Goal: Information Seeking & Learning: Learn about a topic

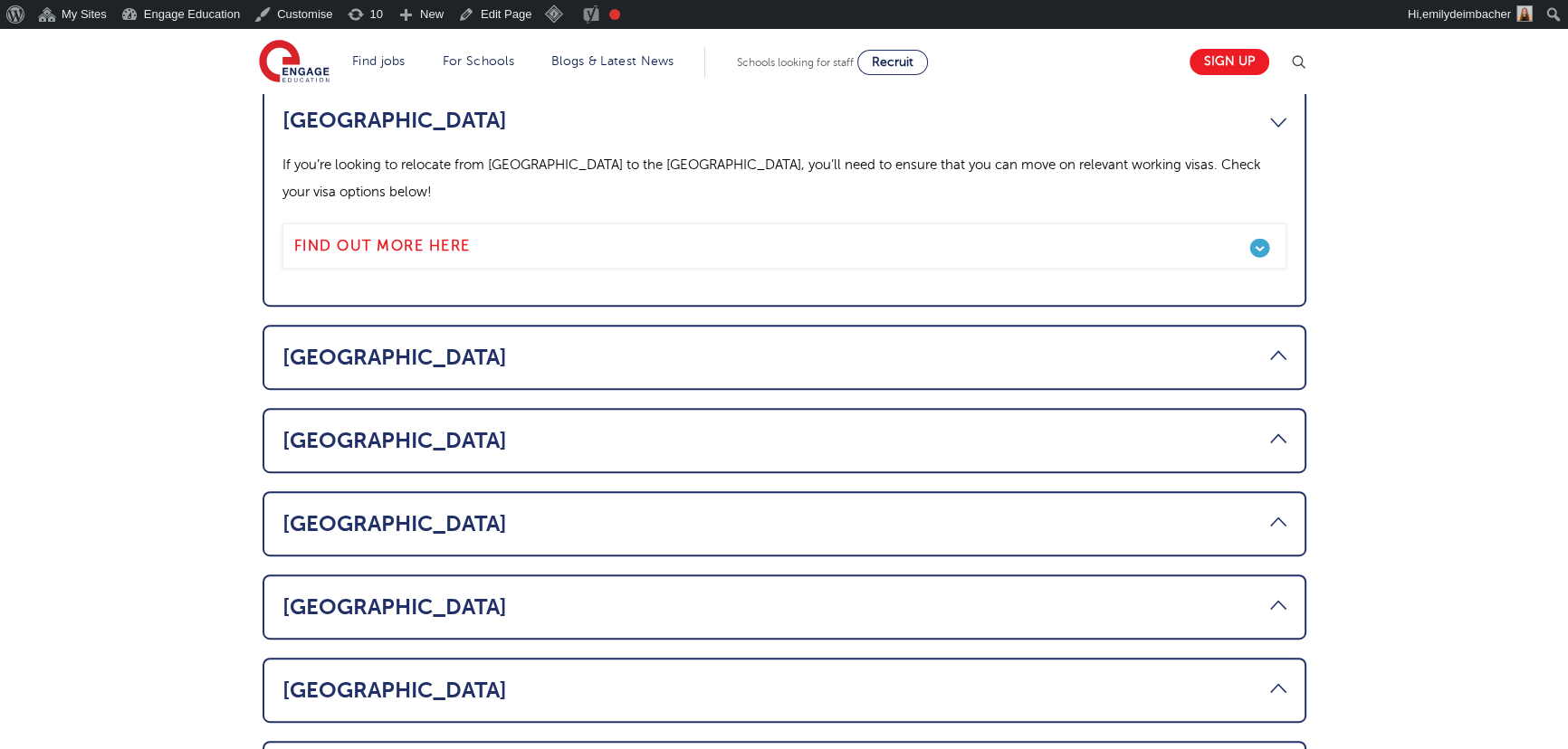
scroll to position [1069, 0]
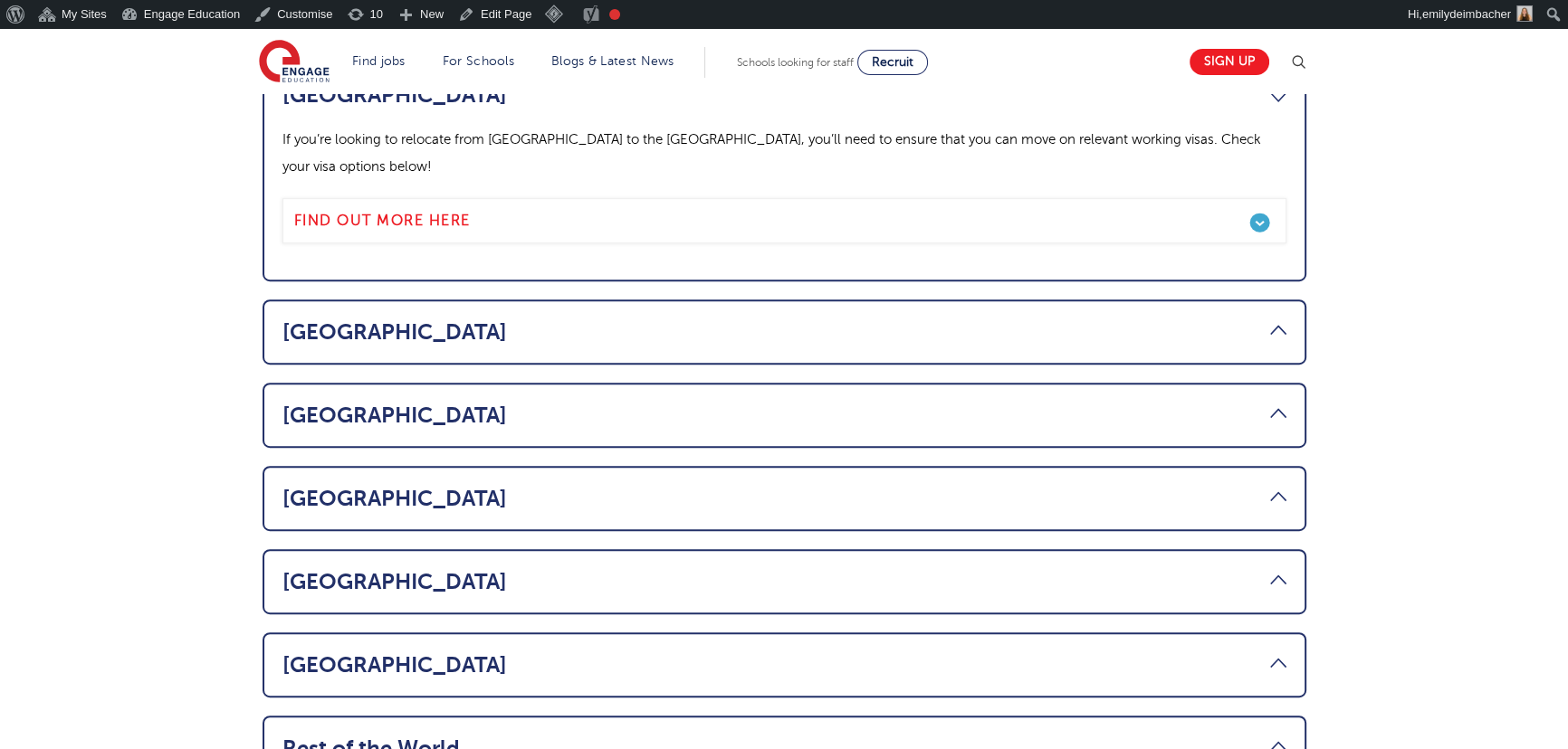
click at [384, 402] on link "Ireland" at bounding box center [785, 414] width 1004 height 25
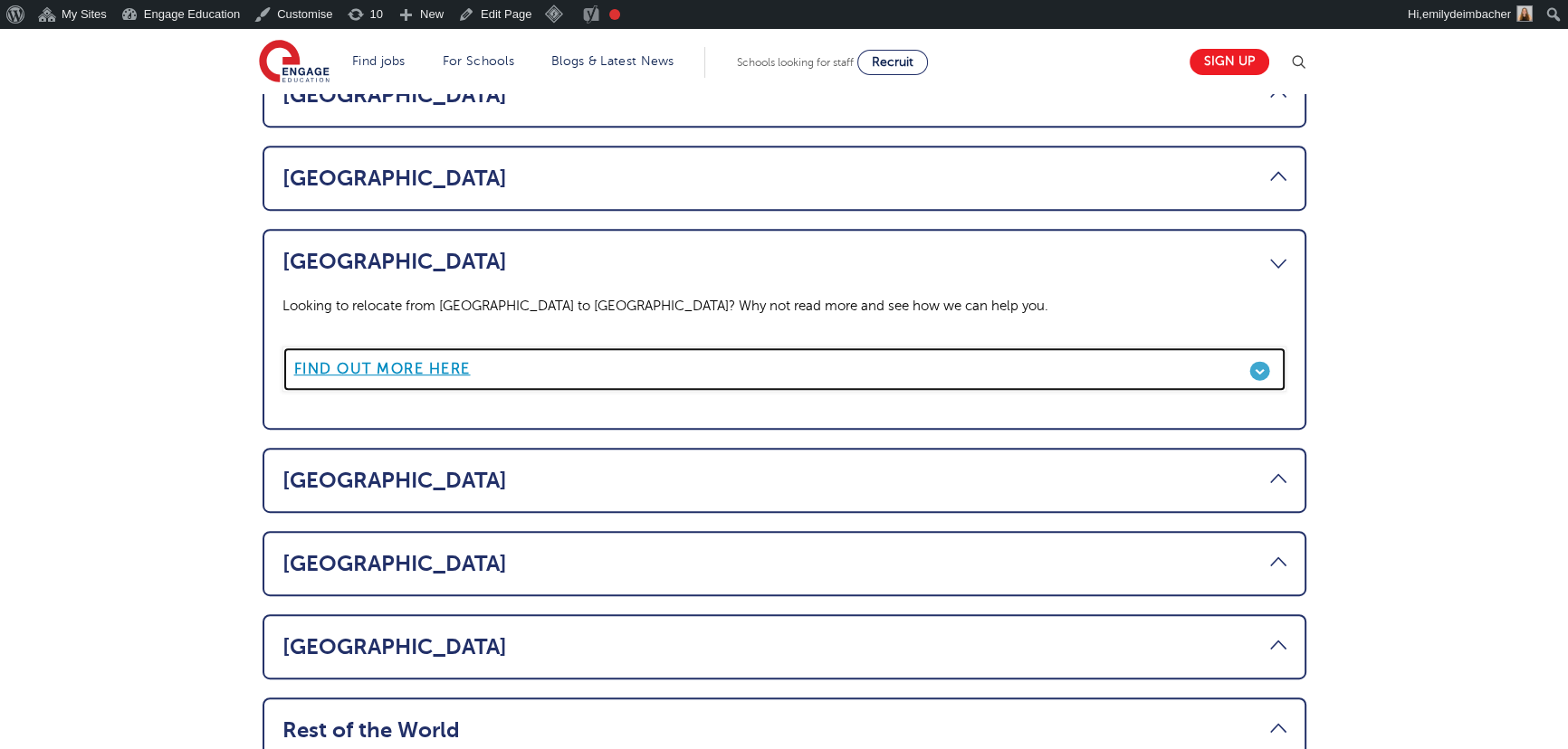
click at [425, 362] on b "Find out more here" at bounding box center [382, 370] width 176 height 16
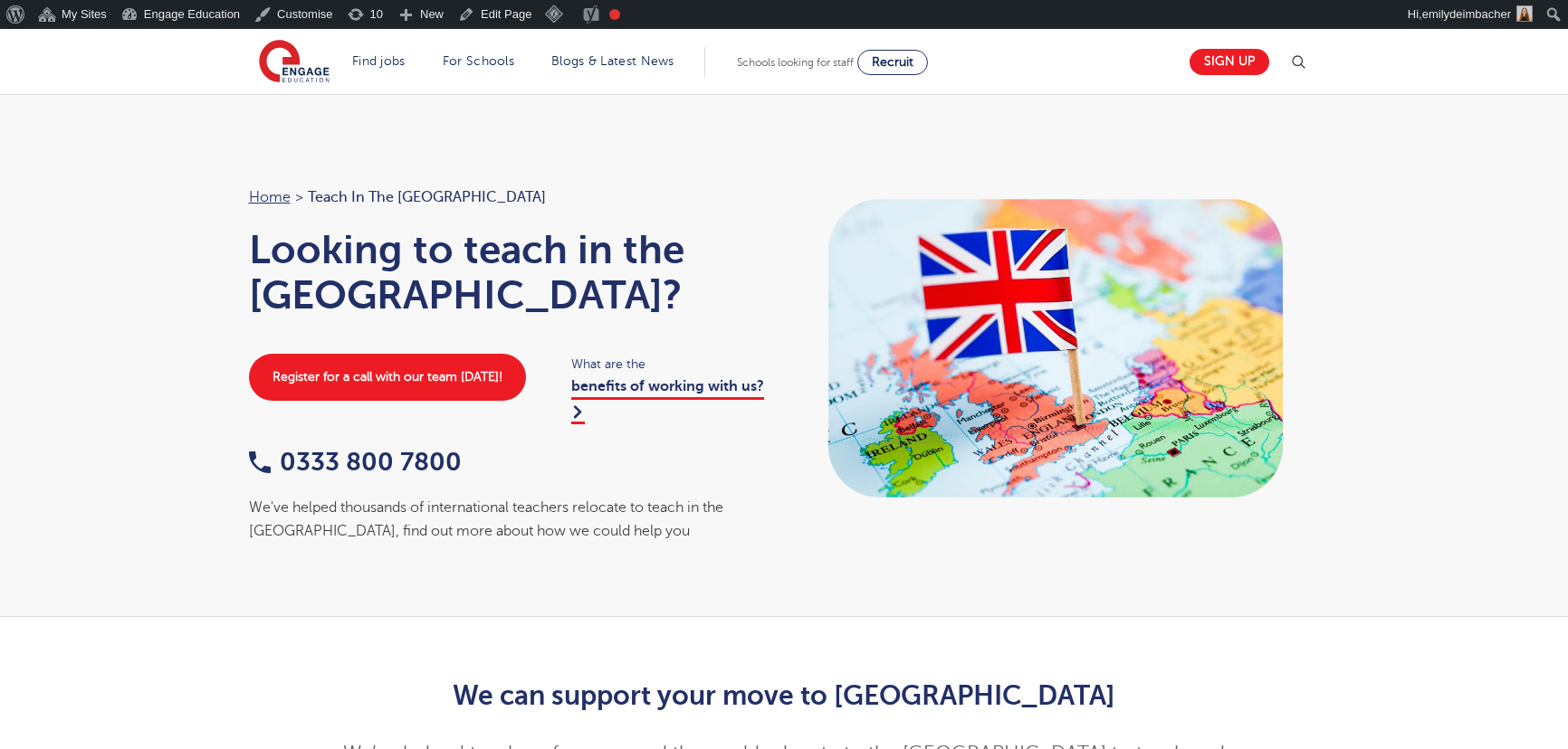
scroll to position [1069, 0]
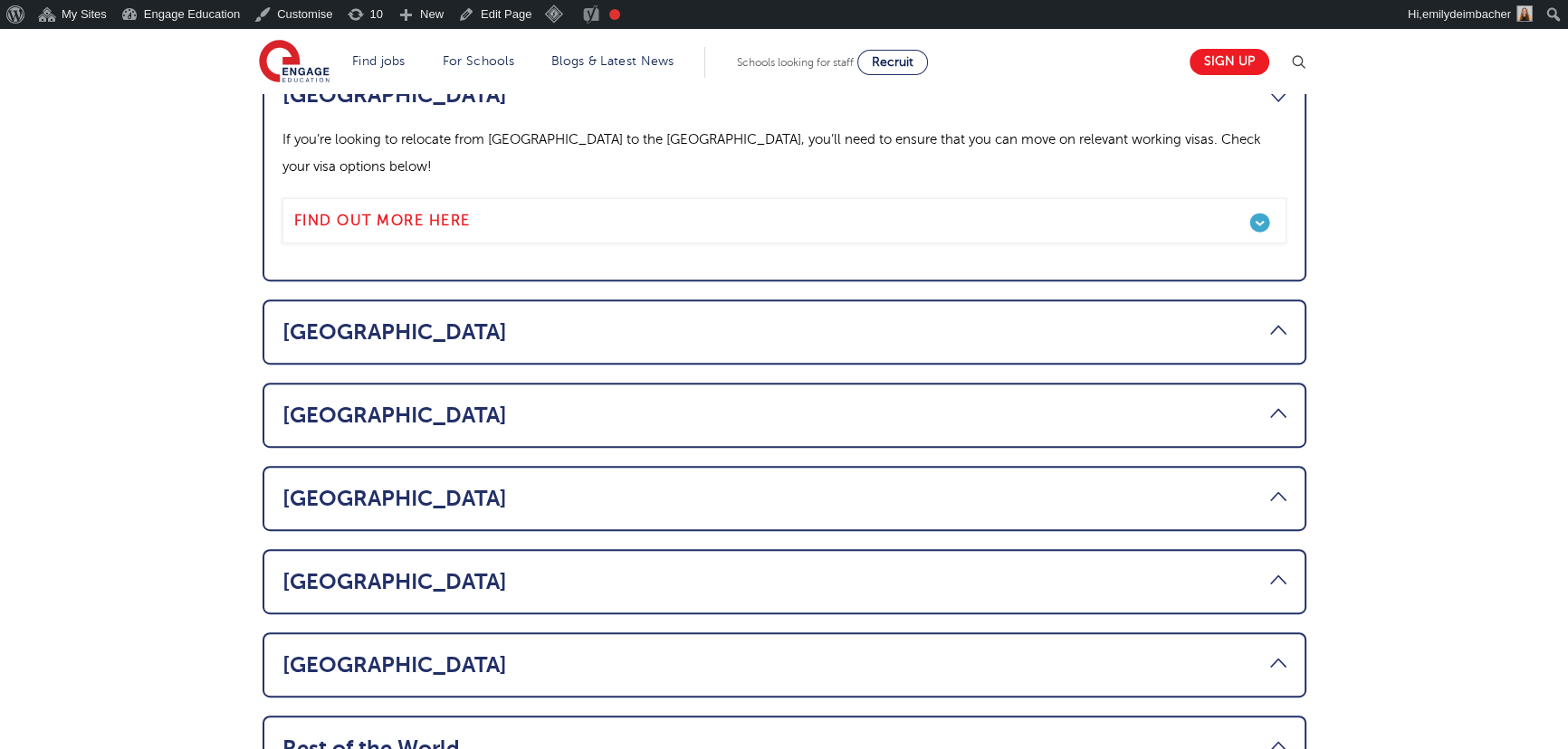
click at [432, 486] on link "USA" at bounding box center [785, 498] width 1004 height 25
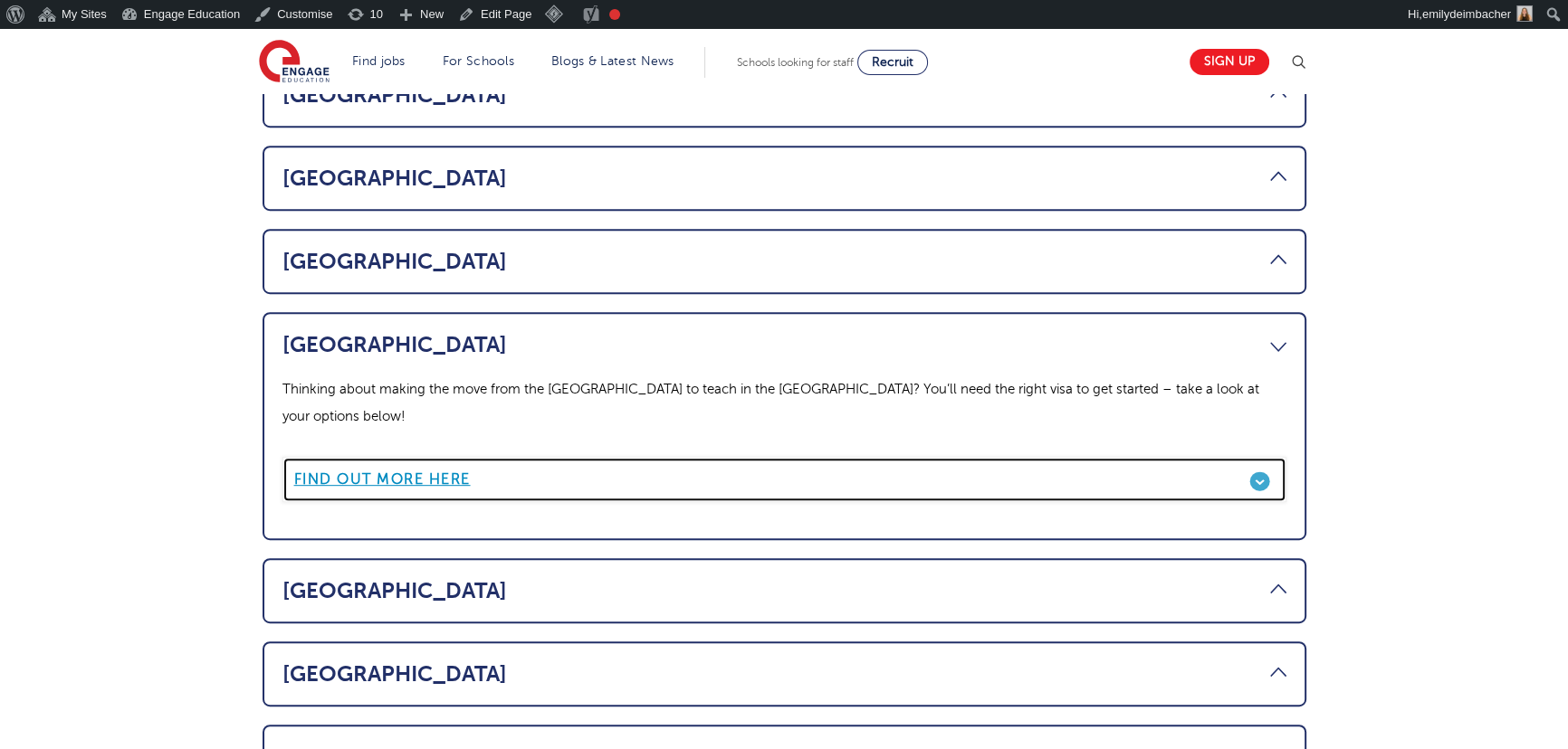
click at [419, 471] on b "Find out more here" at bounding box center [382, 479] width 176 height 16
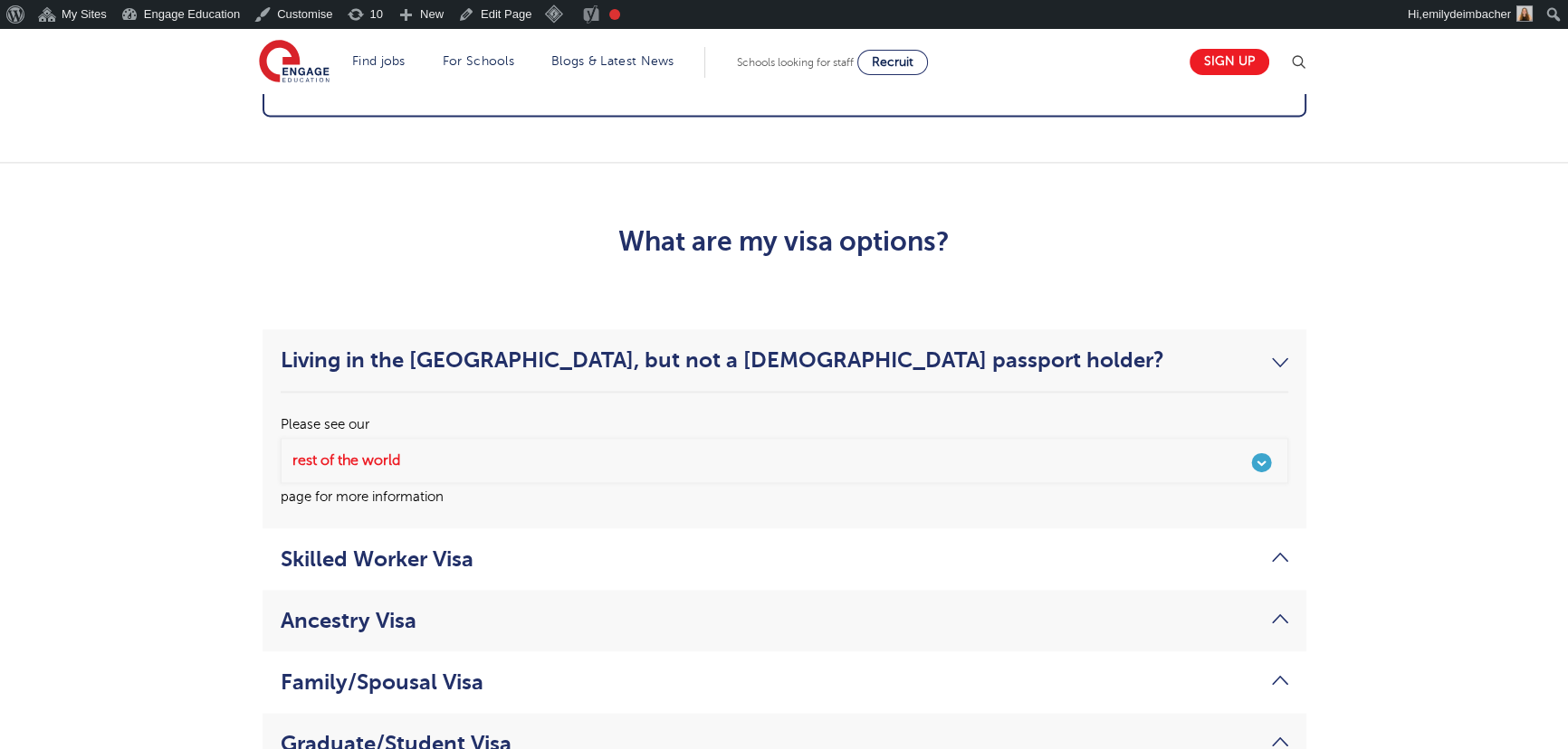
scroll to position [3208, 0]
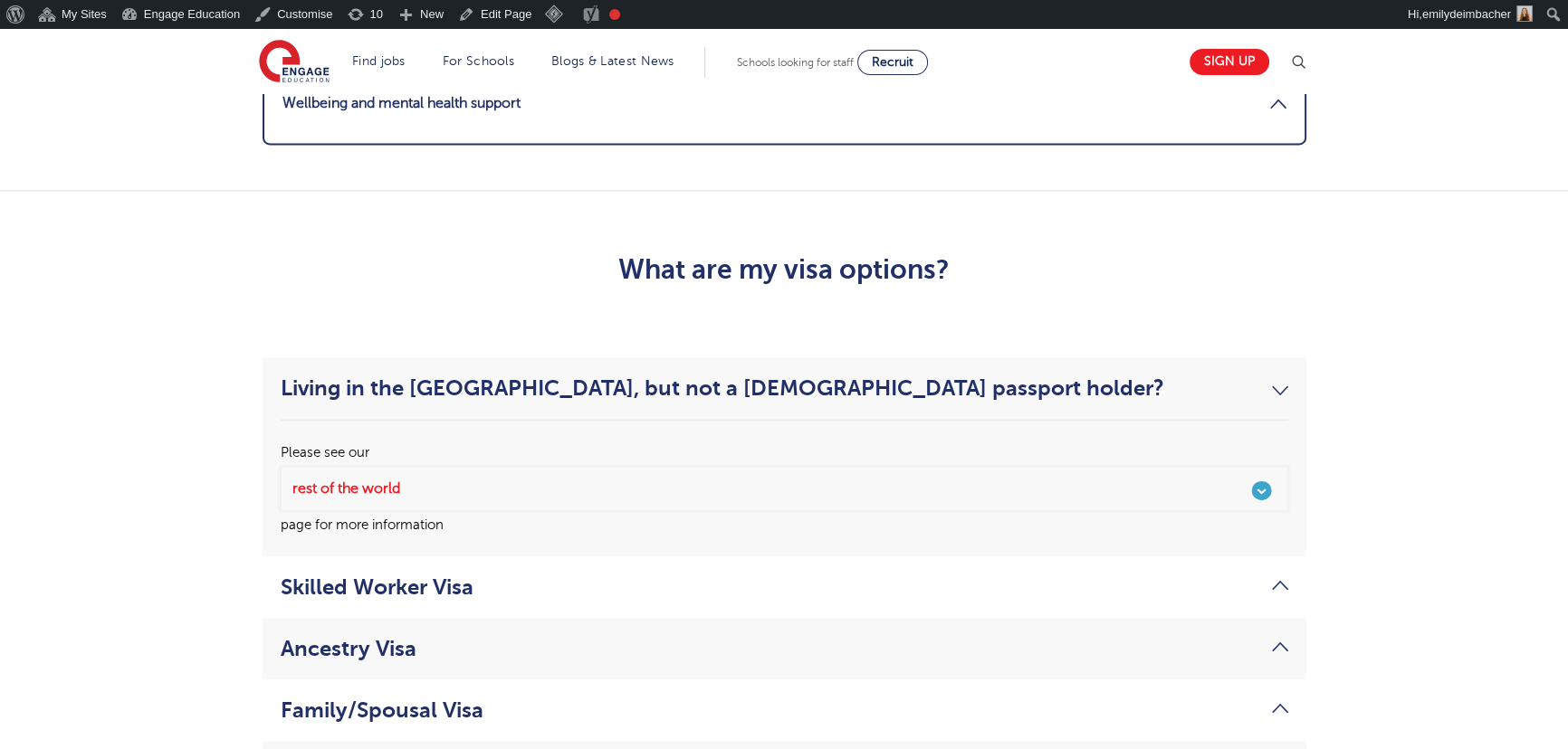
click at [1261, 375] on link "Living in the [GEOGRAPHIC_DATA], but not a [DEMOGRAPHIC_DATA] passport holder?" at bounding box center [784, 387] width 1007 height 25
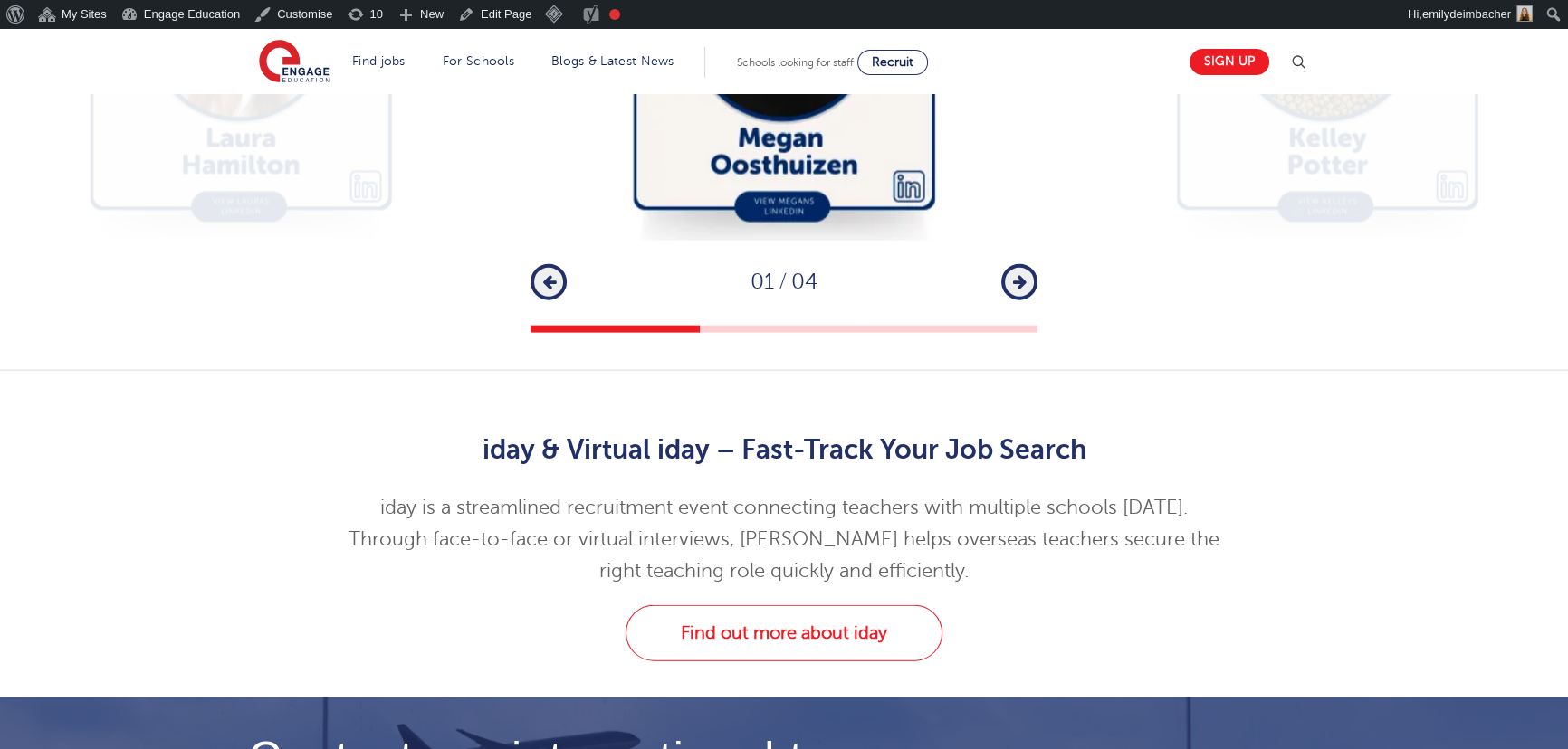
scroll to position [5348, 0]
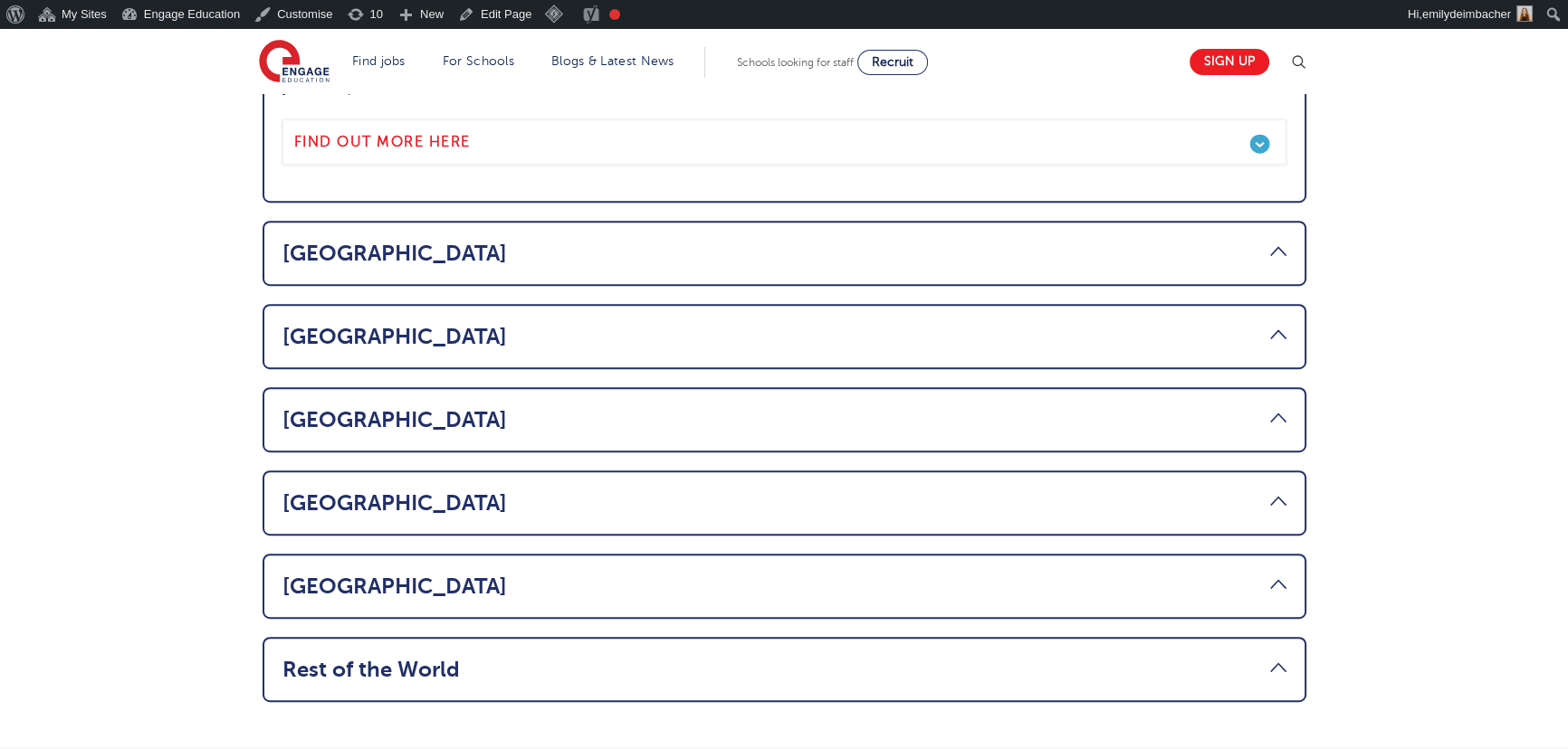
scroll to position [1151, 0]
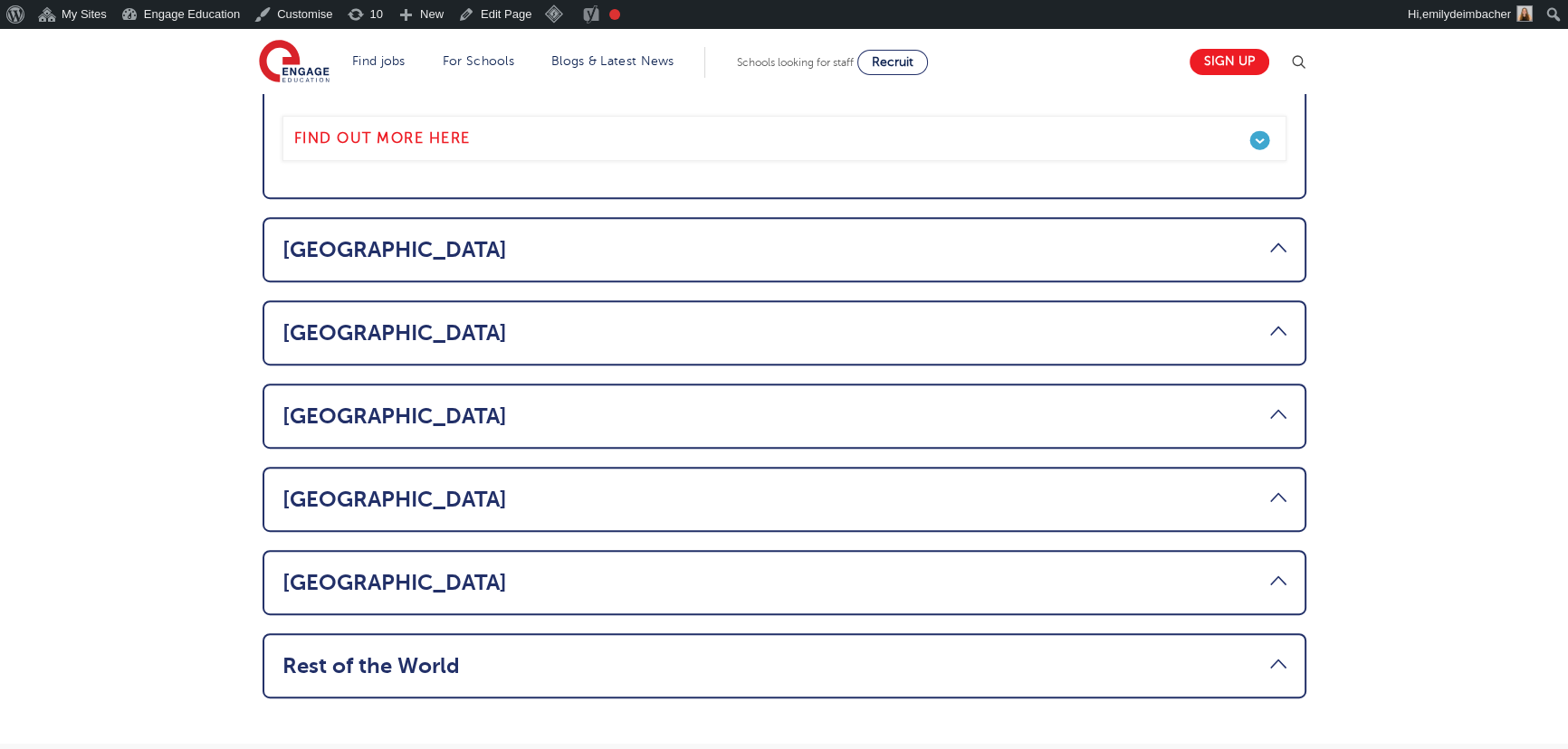
click at [434, 487] on link "UAE" at bounding box center [785, 499] width 1004 height 25
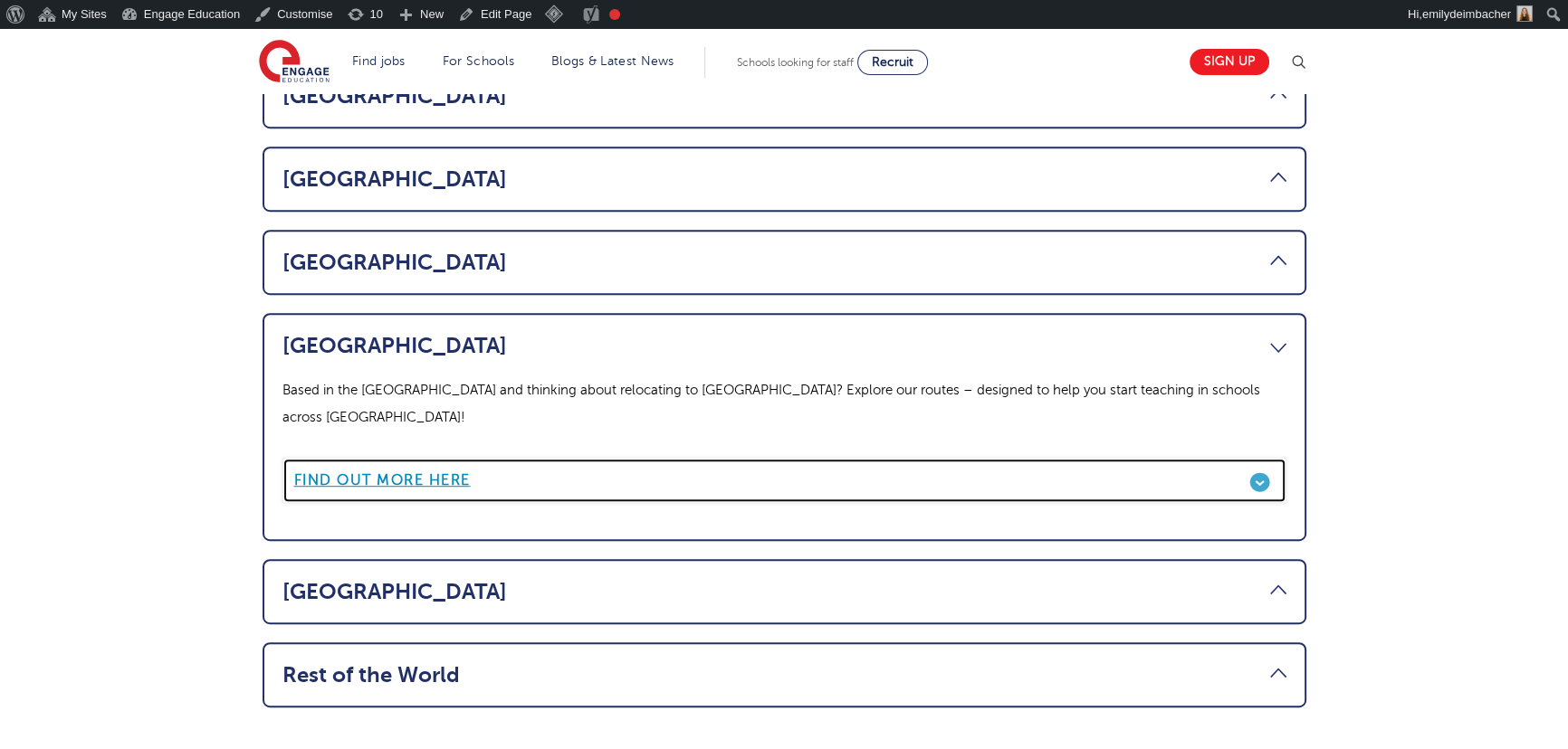
click at [382, 472] on b "Find out more here" at bounding box center [382, 480] width 176 height 16
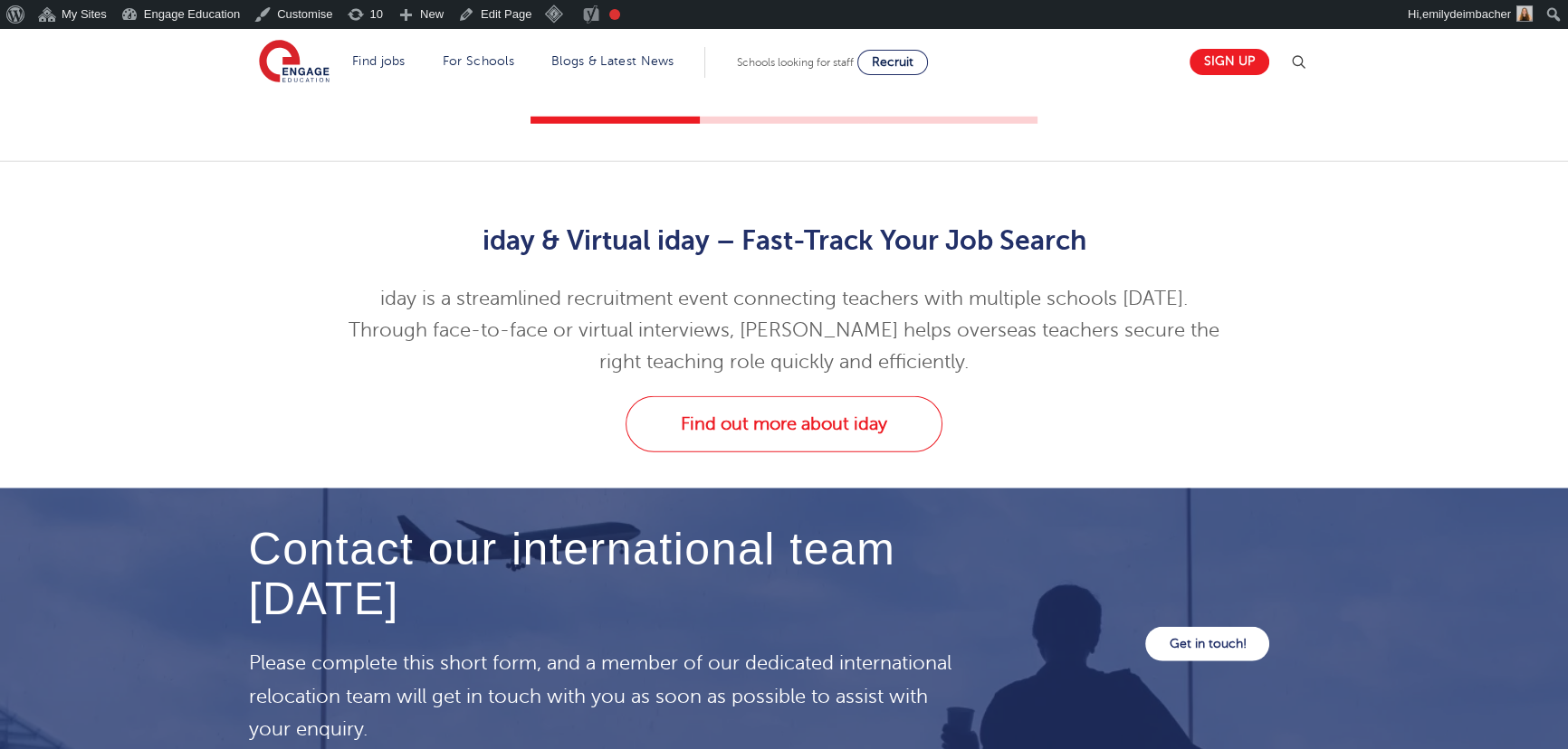
scroll to position [5842, 0]
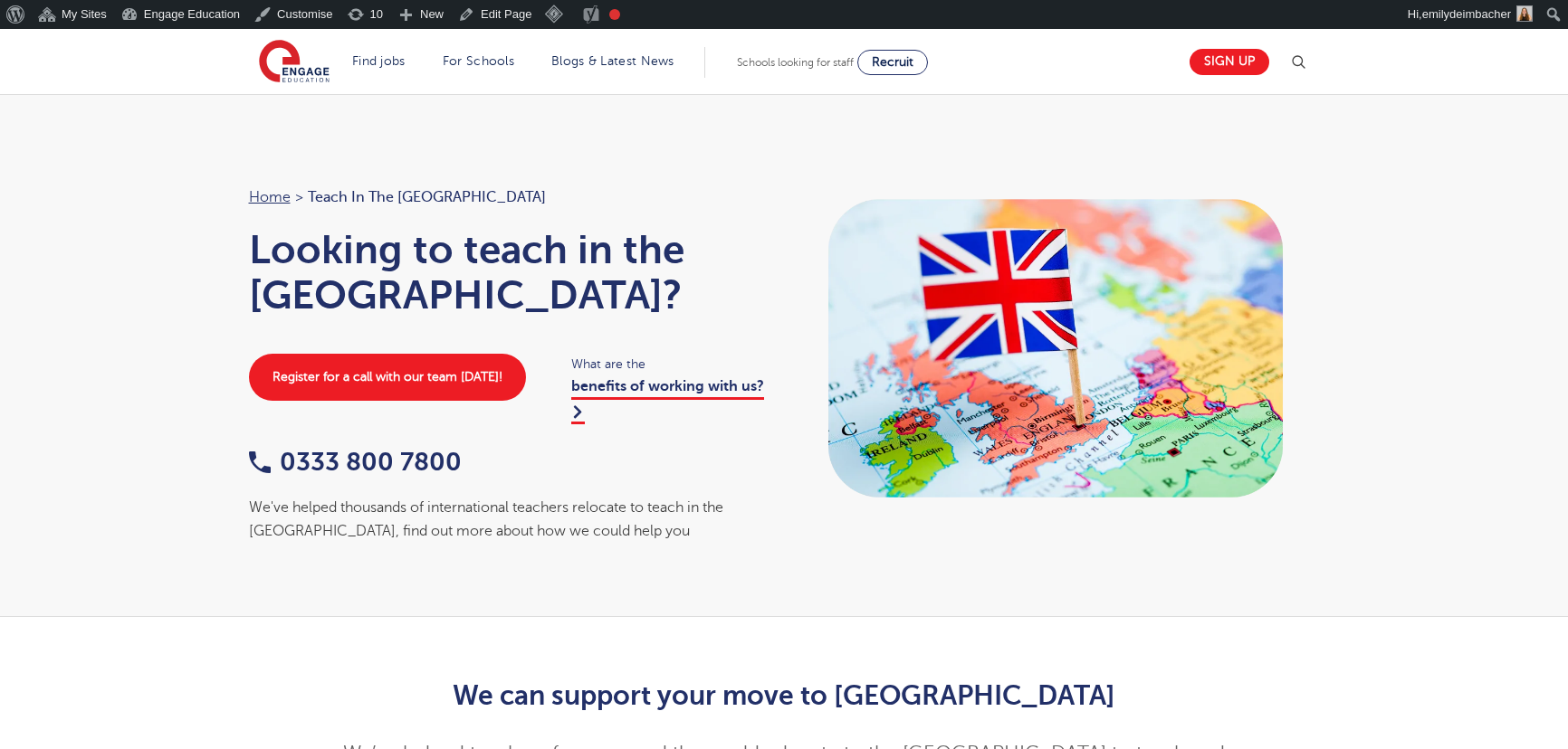
scroll to position [1151, 0]
